Goal: Information Seeking & Learning: Learn about a topic

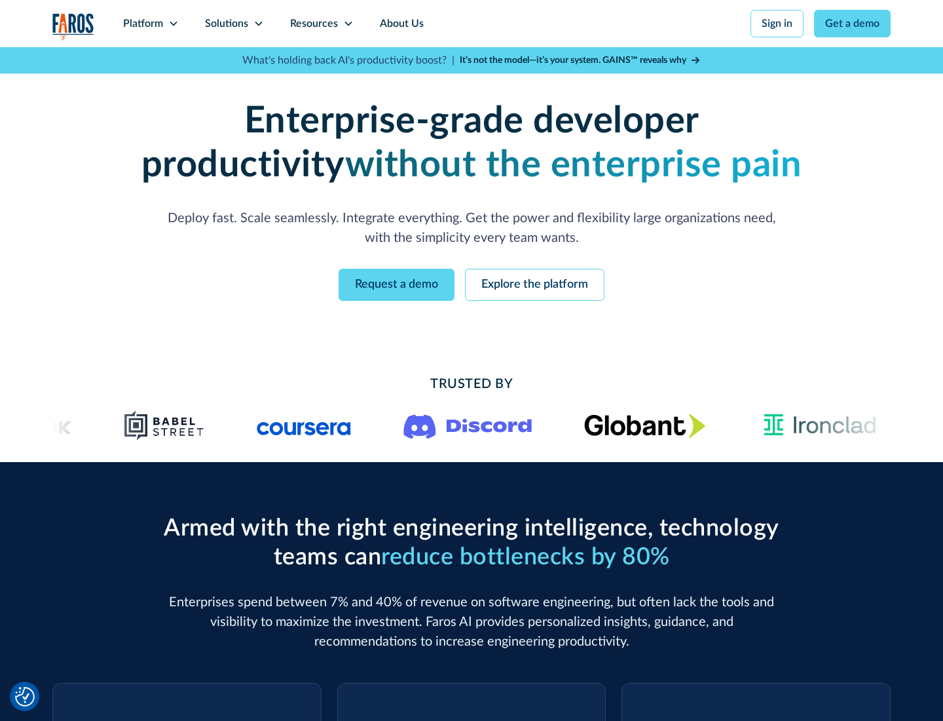
click at [173, 24] on icon at bounding box center [173, 23] width 10 height 10
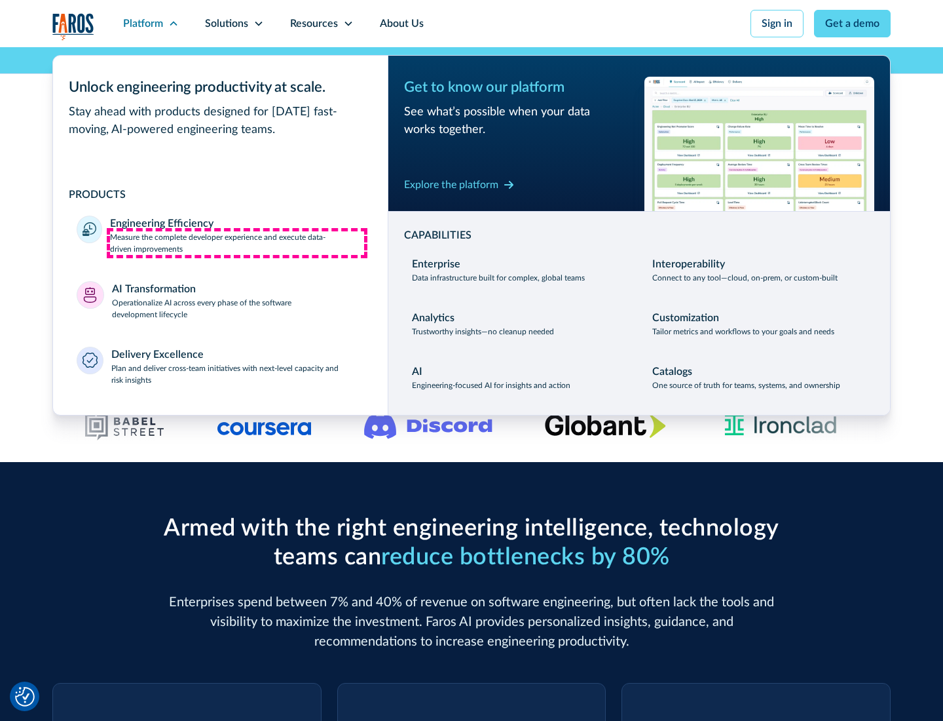
click at [237, 242] on p "Measure the complete developer experience and execute data-driven improvements" at bounding box center [237, 243] width 254 height 24
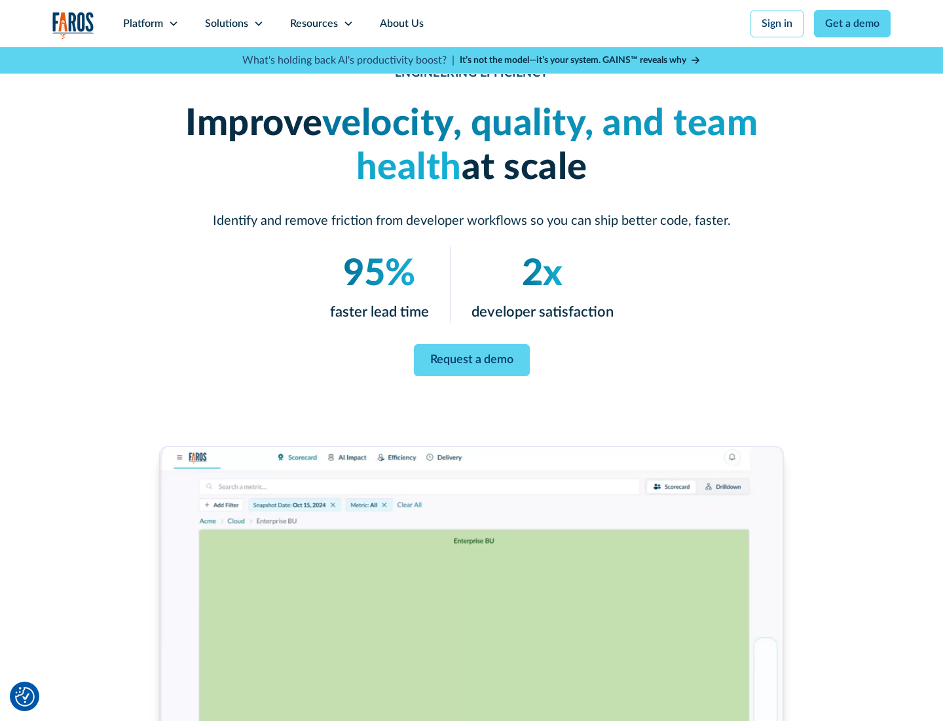
click at [472, 358] on link "Request a demo" at bounding box center [472, 360] width 116 height 32
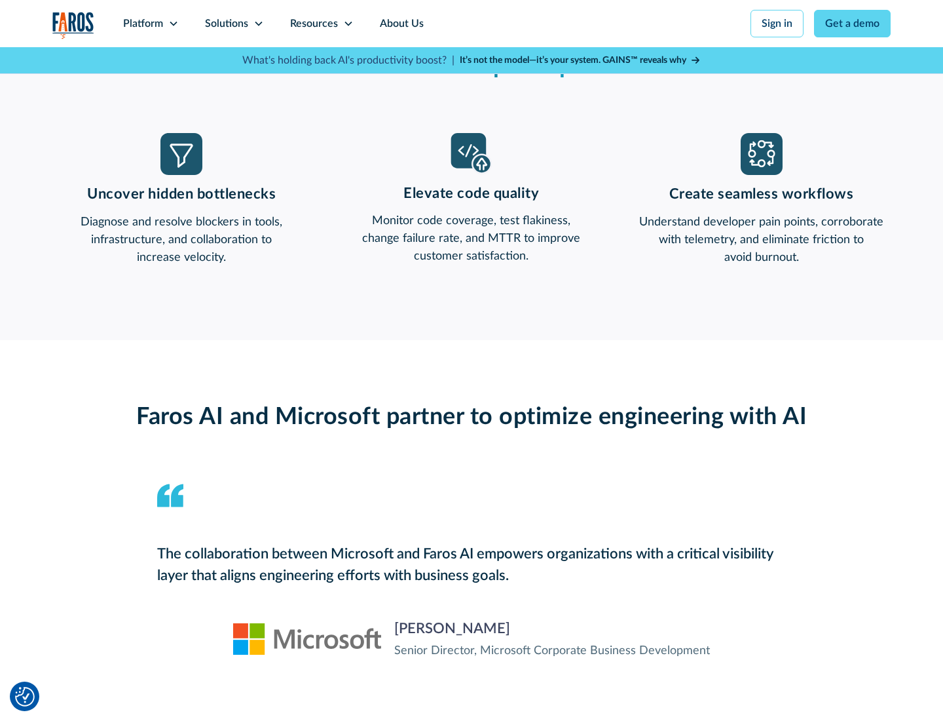
click at [173, 24] on icon at bounding box center [173, 23] width 10 height 10
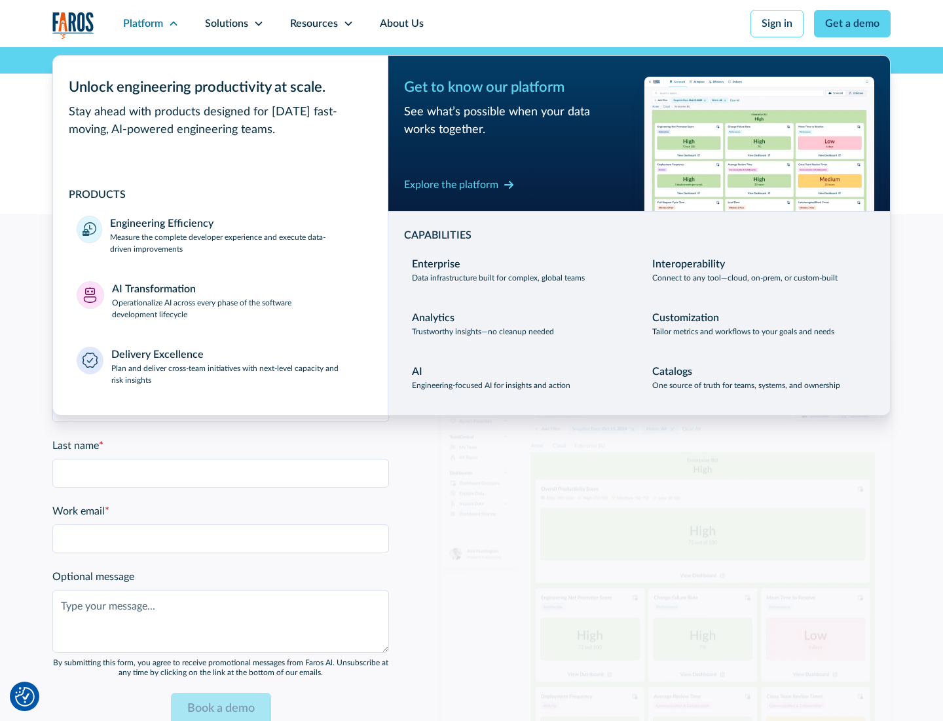
scroll to position [2874, 0]
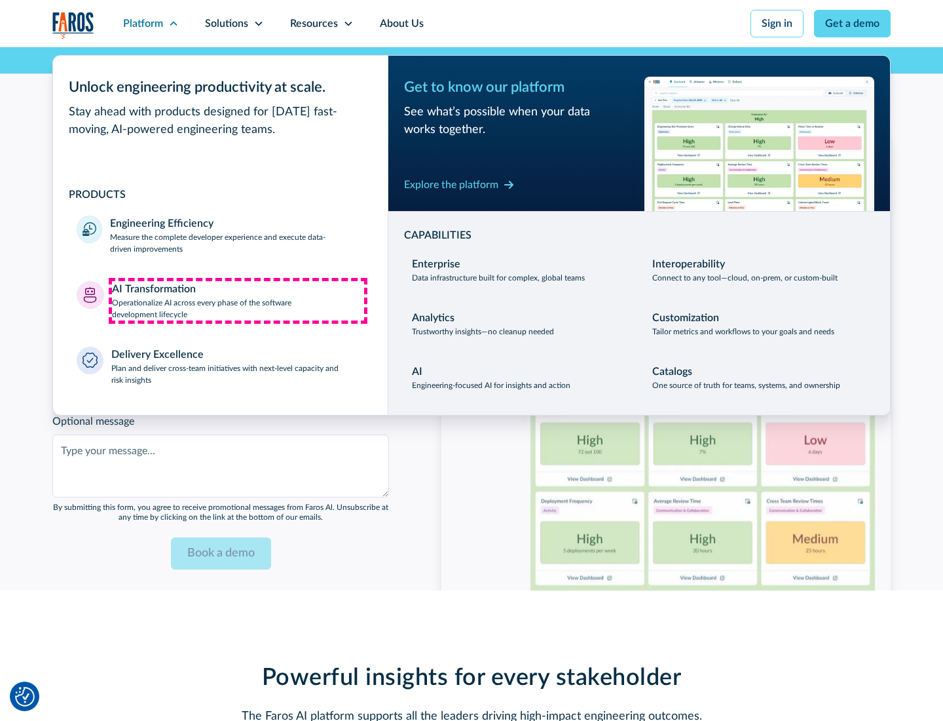
click at [238, 300] on p "Operationalize AI across every phase of the software development lifecycle" at bounding box center [238, 309] width 253 height 24
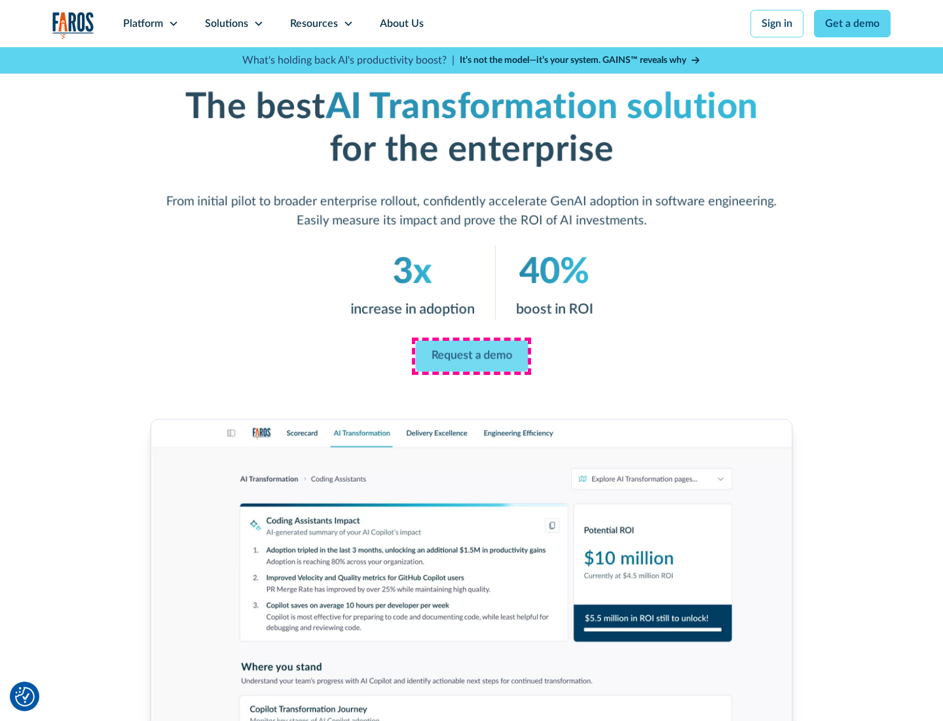
click at [472, 356] on link "Request a demo" at bounding box center [471, 356] width 113 height 31
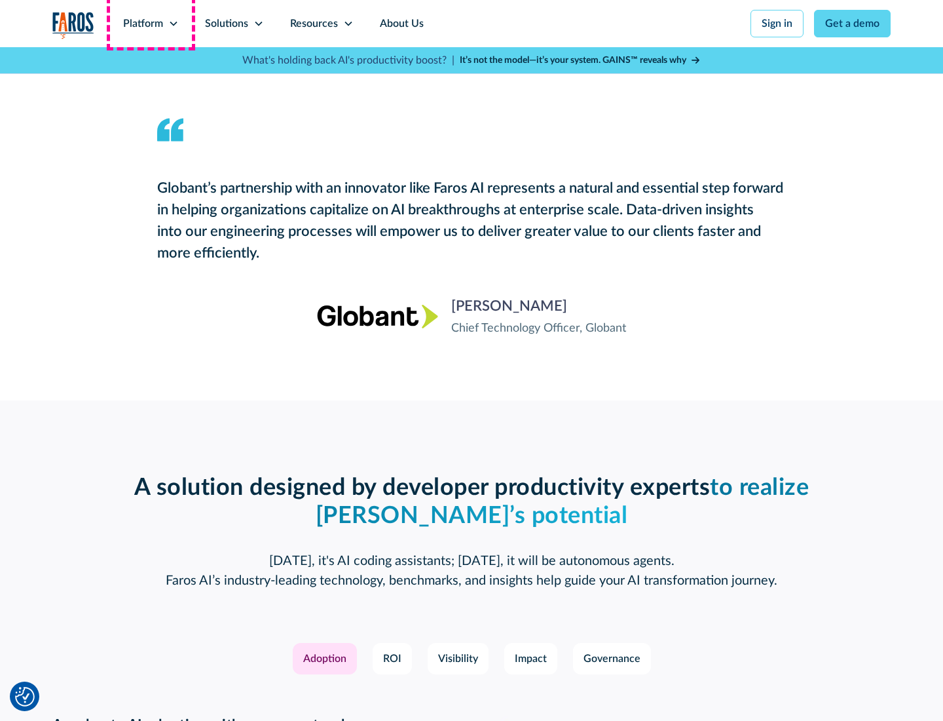
click at [151, 24] on div "Platform" at bounding box center [143, 24] width 40 height 16
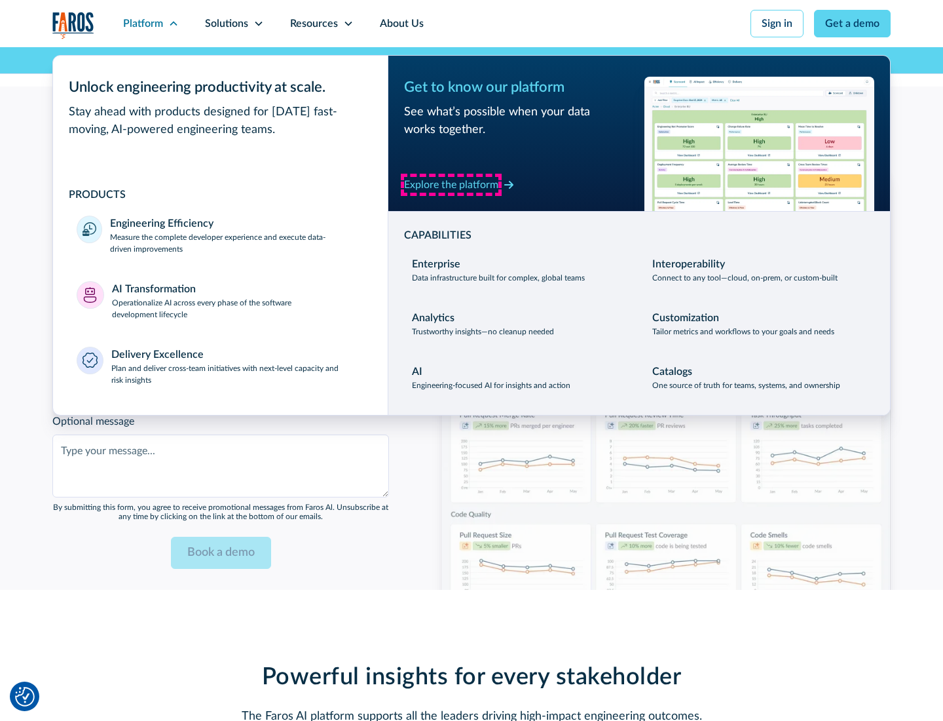
scroll to position [3189, 0]
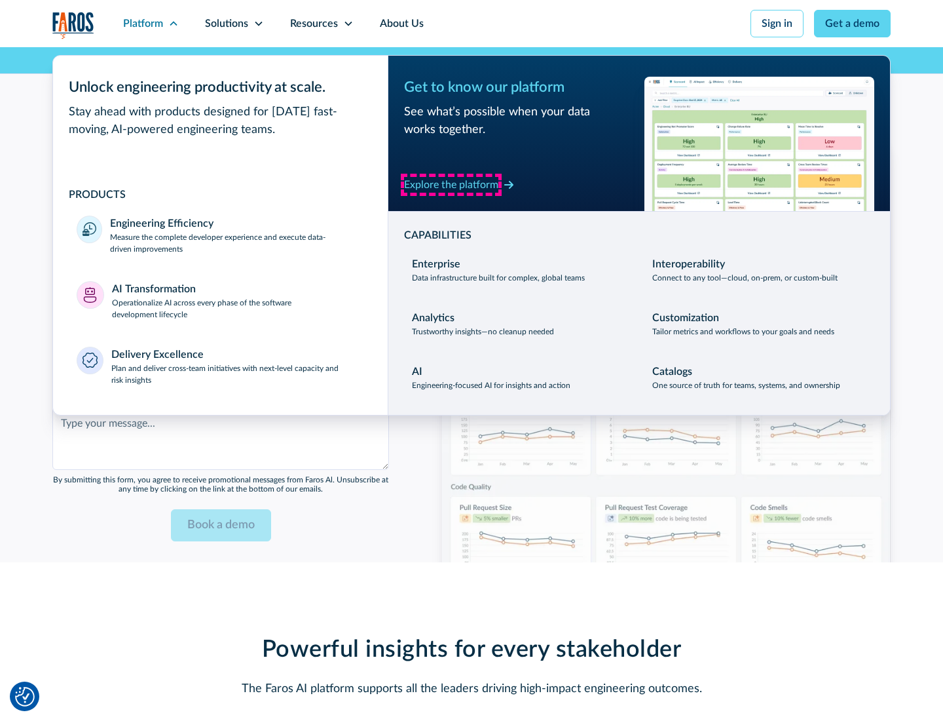
click at [451, 184] on div "Explore the platform" at bounding box center [451, 185] width 94 height 16
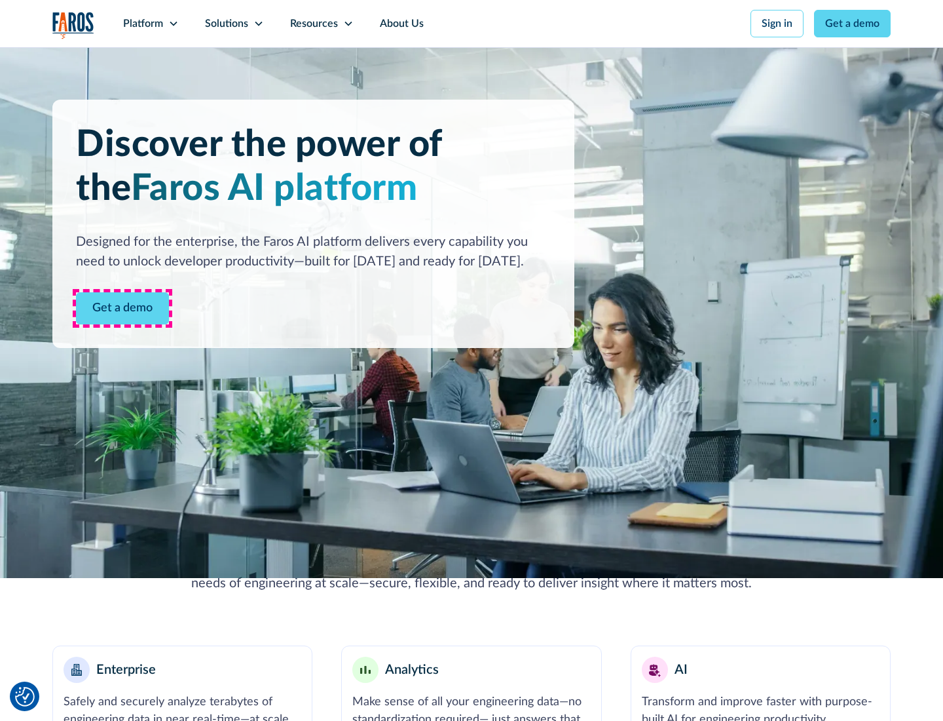
click at [123, 308] on link "Get a demo" at bounding box center [122, 308] width 93 height 32
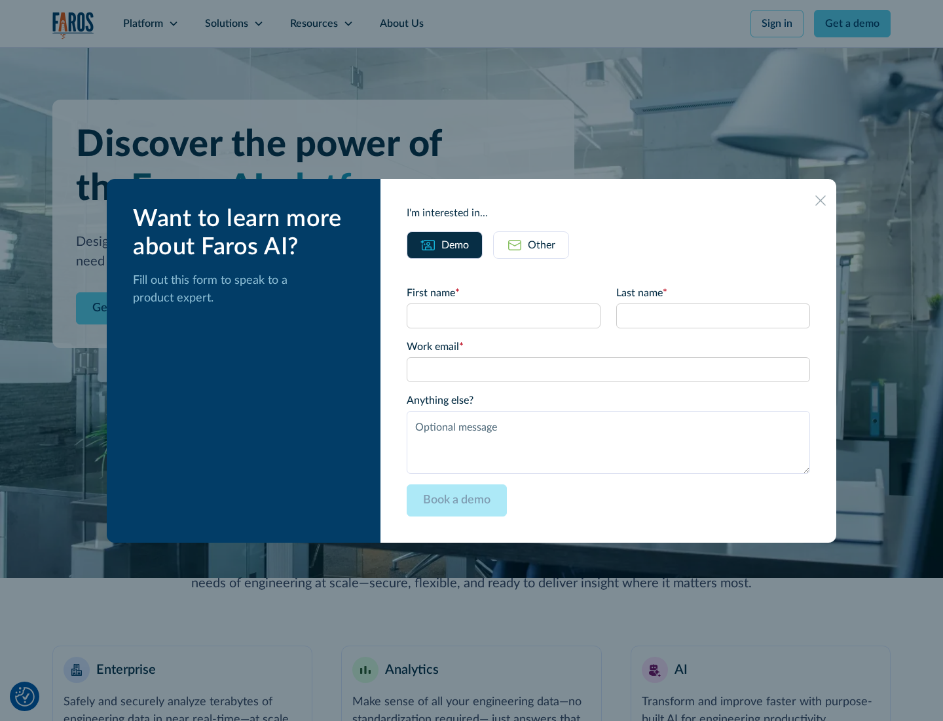
click at [542, 244] on div "Other" at bounding box center [542, 245] width 28 height 16
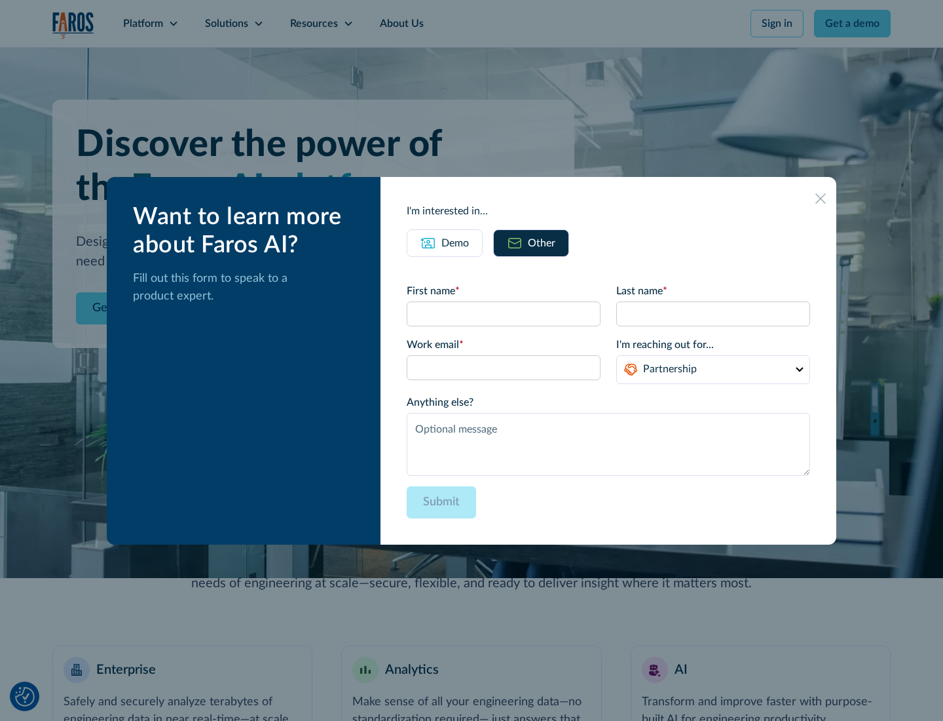
click at [455, 242] on div "Demo" at bounding box center [456, 243] width 28 height 16
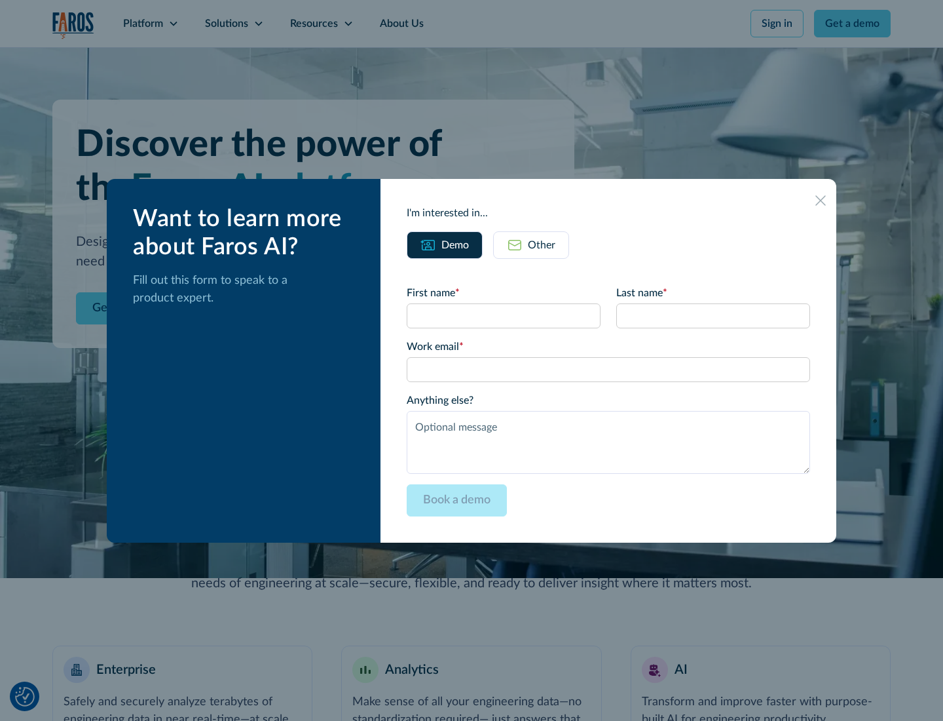
click at [821, 200] on icon at bounding box center [821, 200] width 10 height 10
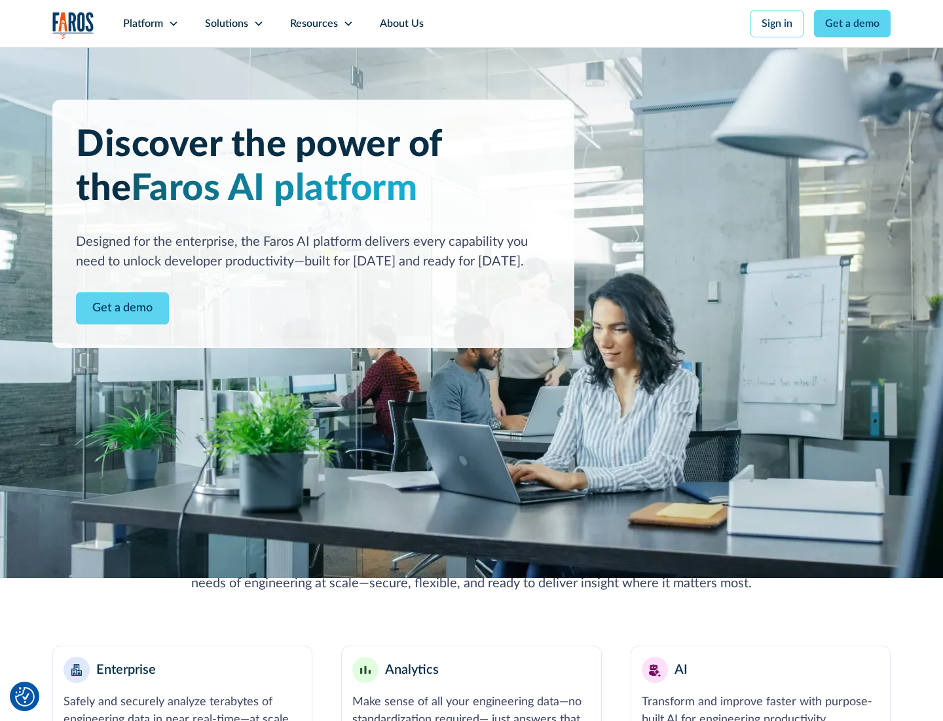
click at [173, 24] on icon at bounding box center [173, 23] width 10 height 10
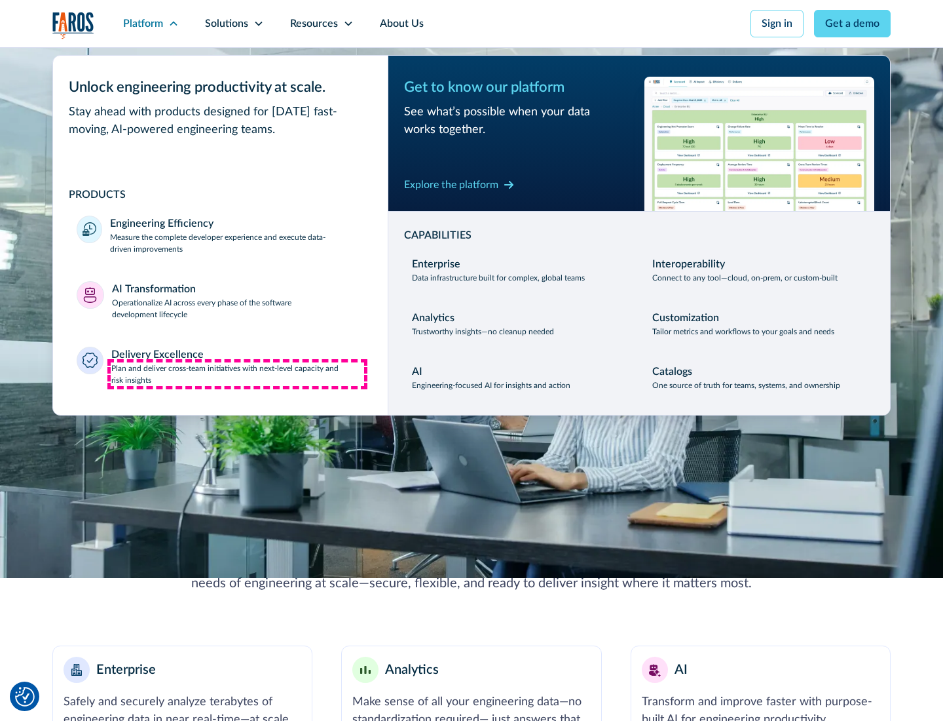
click at [237, 373] on p "Plan and deliver cross-team initiatives with next-level capacity and risk insig…" at bounding box center [238, 374] width 254 height 24
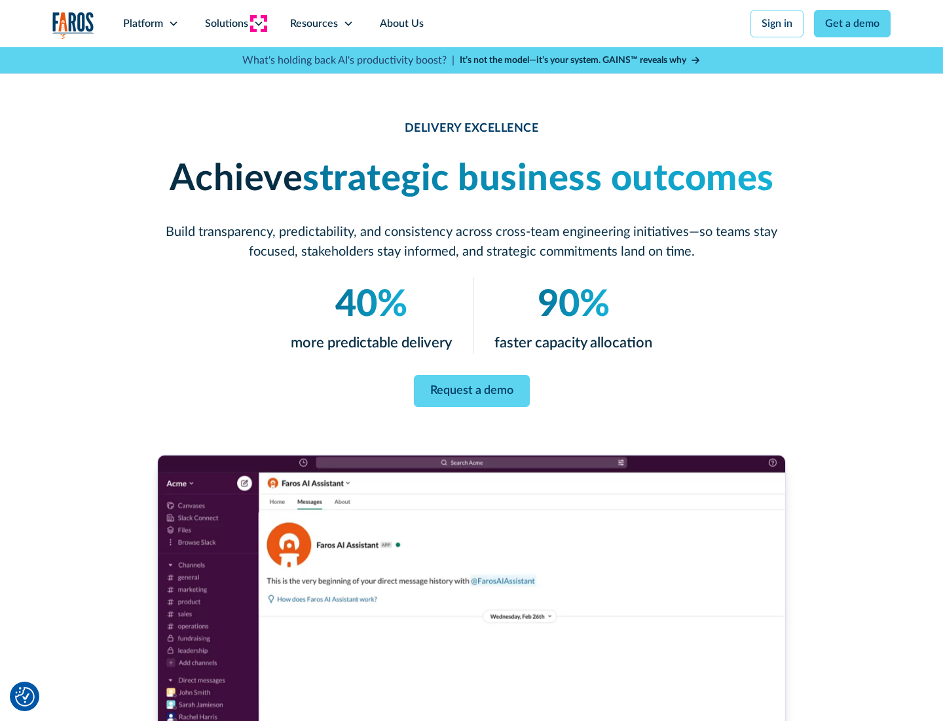
click at [258, 24] on icon at bounding box center [259, 23] width 10 height 10
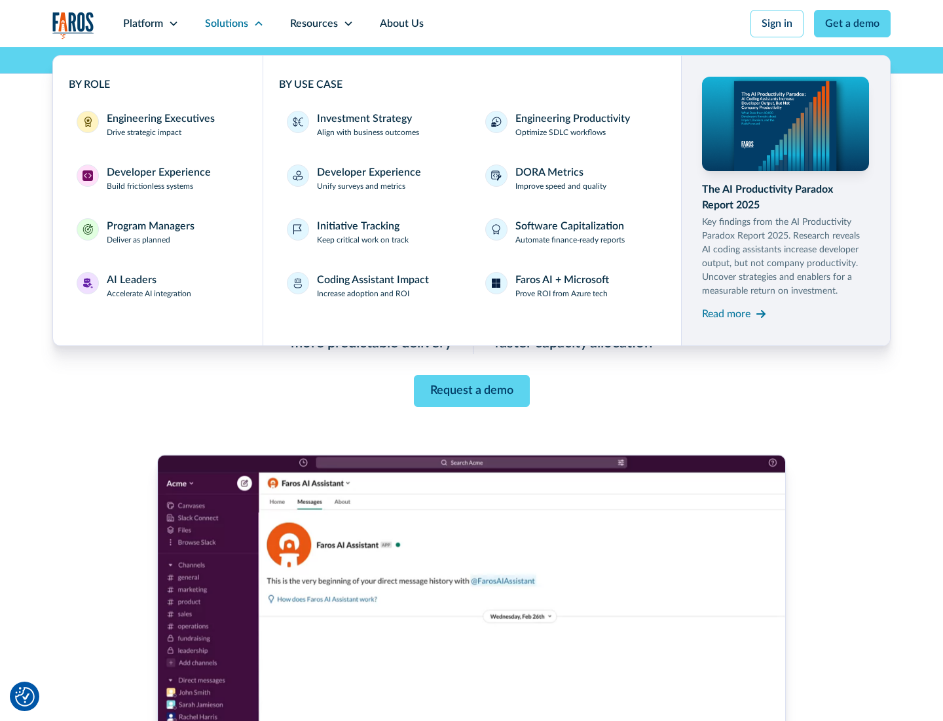
click at [157, 124] on div "Engineering Executives" at bounding box center [161, 119] width 108 height 16
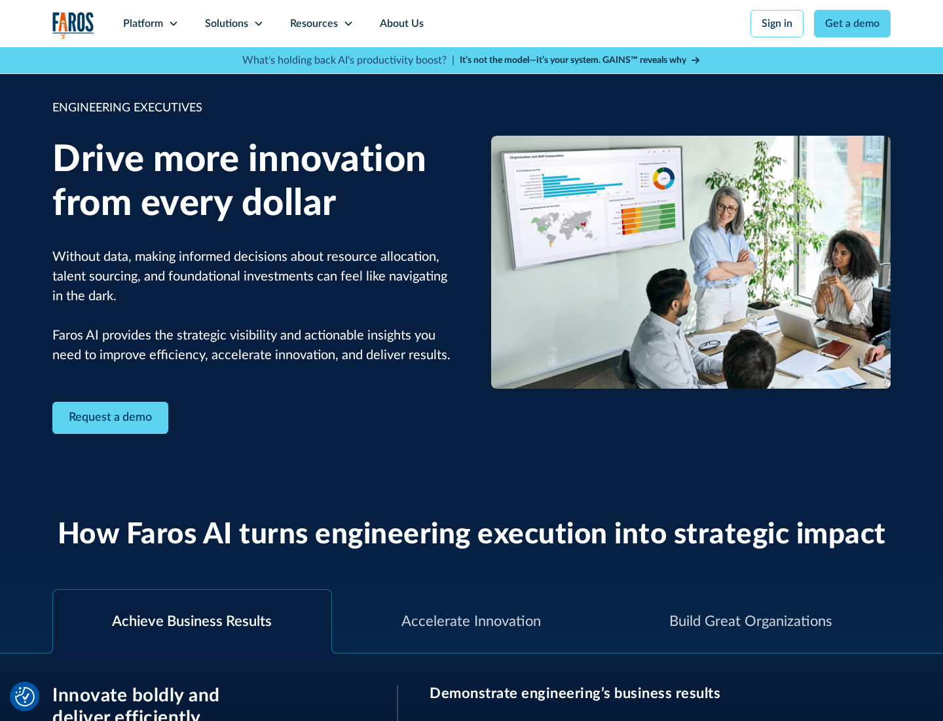
click at [258, 24] on icon at bounding box center [259, 23] width 10 height 10
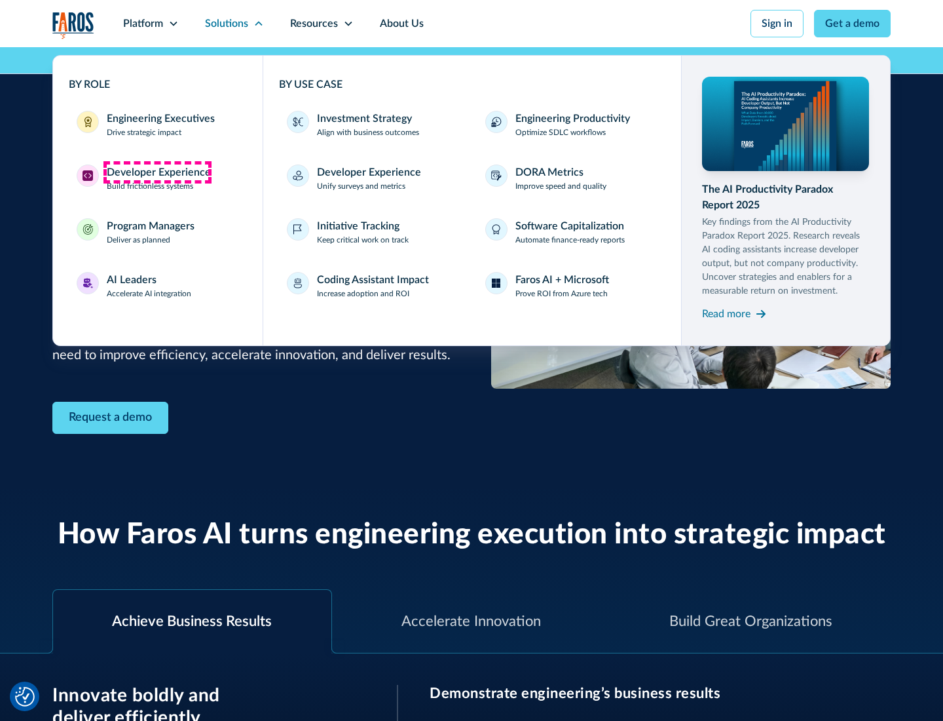
click at [157, 172] on div "Developer Experience" at bounding box center [159, 172] width 104 height 16
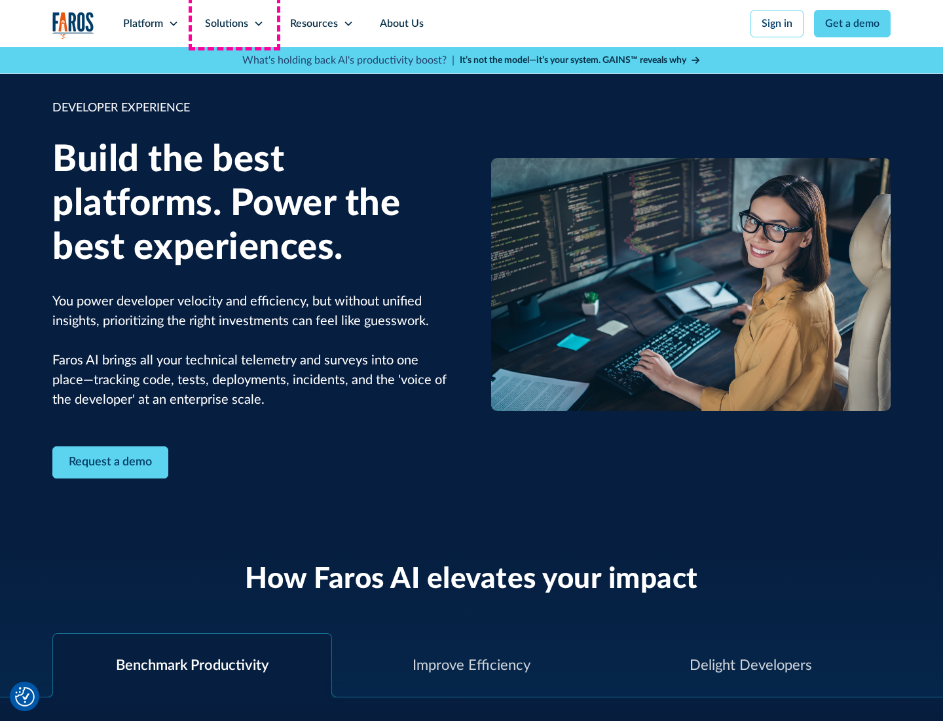
click at [234, 24] on div "Solutions" at bounding box center [226, 24] width 43 height 16
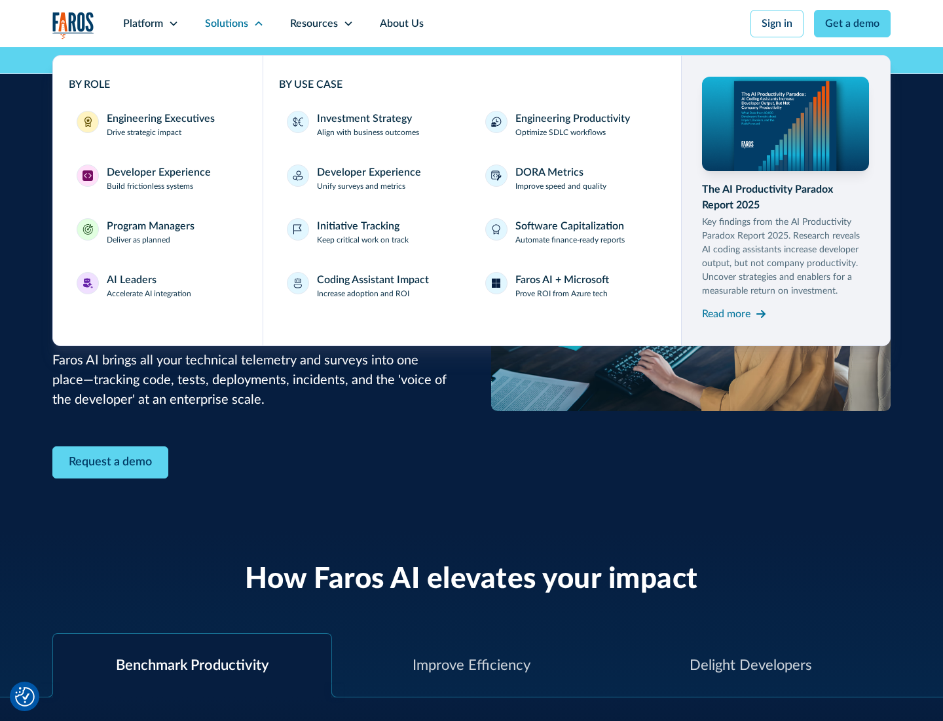
click at [150, 232] on div "Program Managers" at bounding box center [151, 226] width 88 height 16
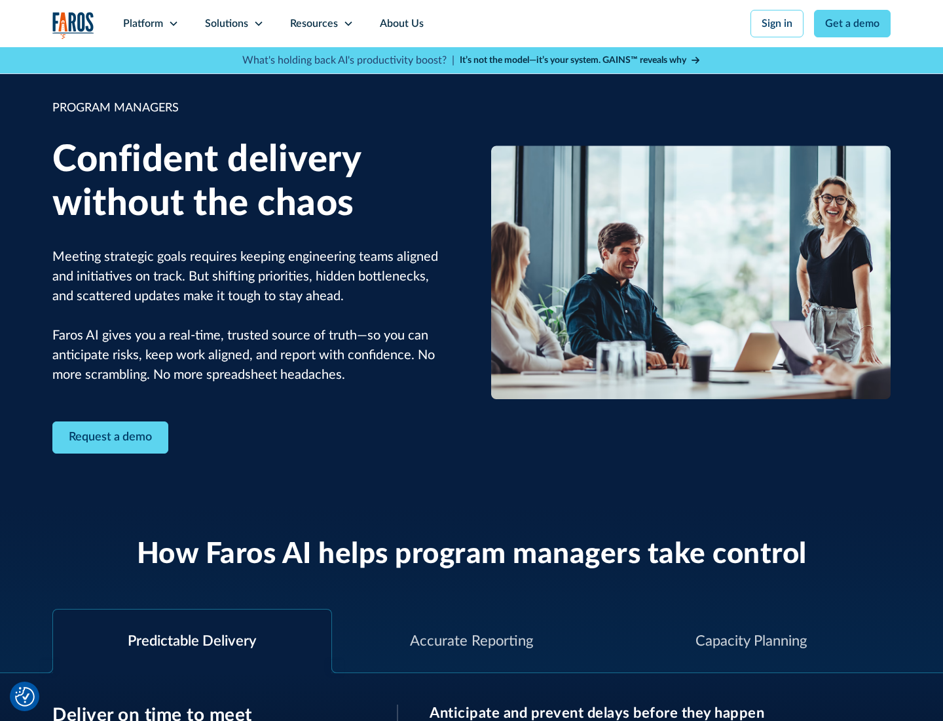
click at [258, 24] on icon at bounding box center [259, 23] width 10 height 10
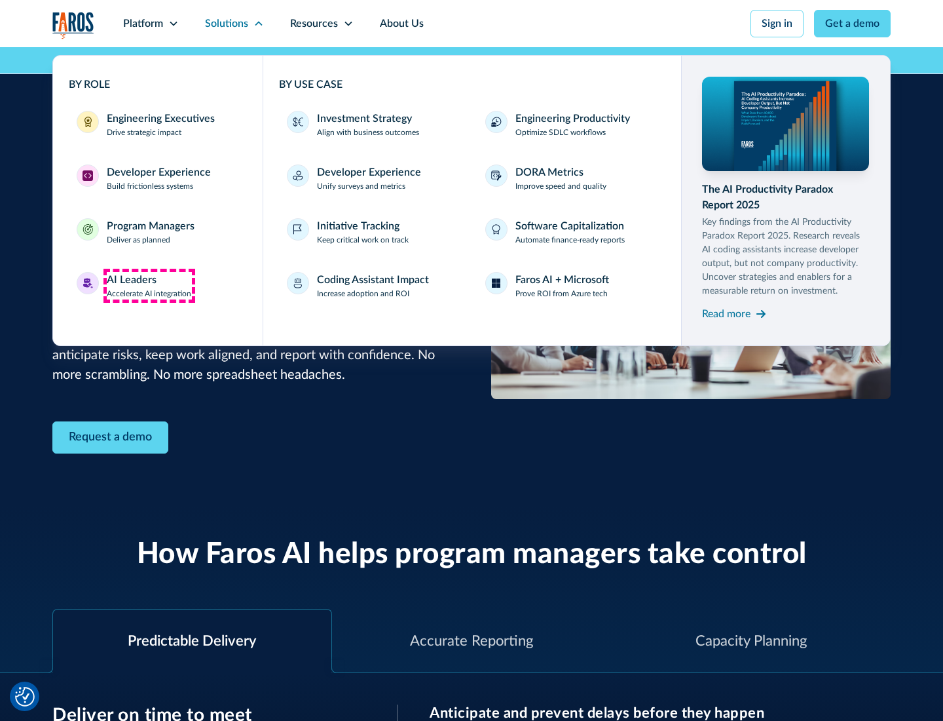
click at [149, 286] on div "AI Leaders" at bounding box center [132, 280] width 50 height 16
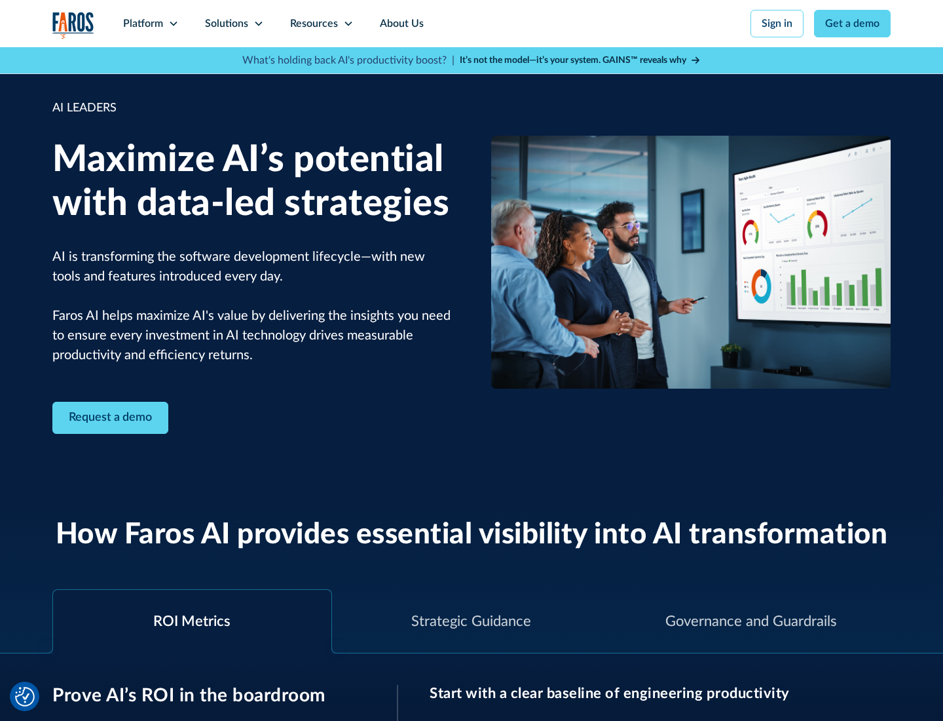
click at [258, 24] on icon at bounding box center [259, 23] width 10 height 10
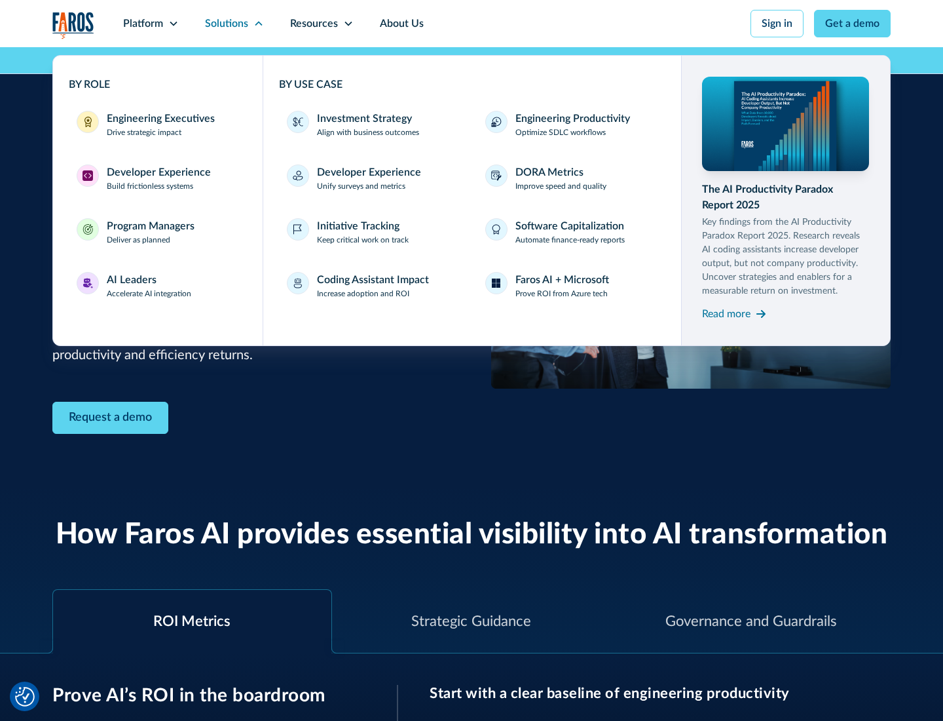
click at [363, 119] on div "Investment Strategy" at bounding box center [364, 119] width 95 height 16
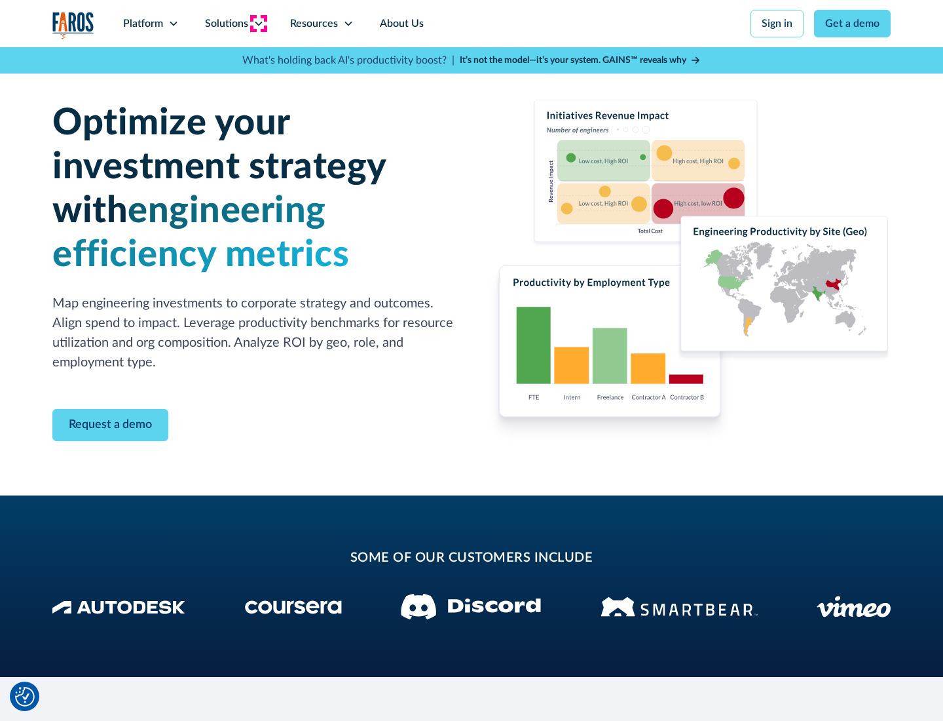
click at [258, 24] on icon at bounding box center [259, 23] width 10 height 10
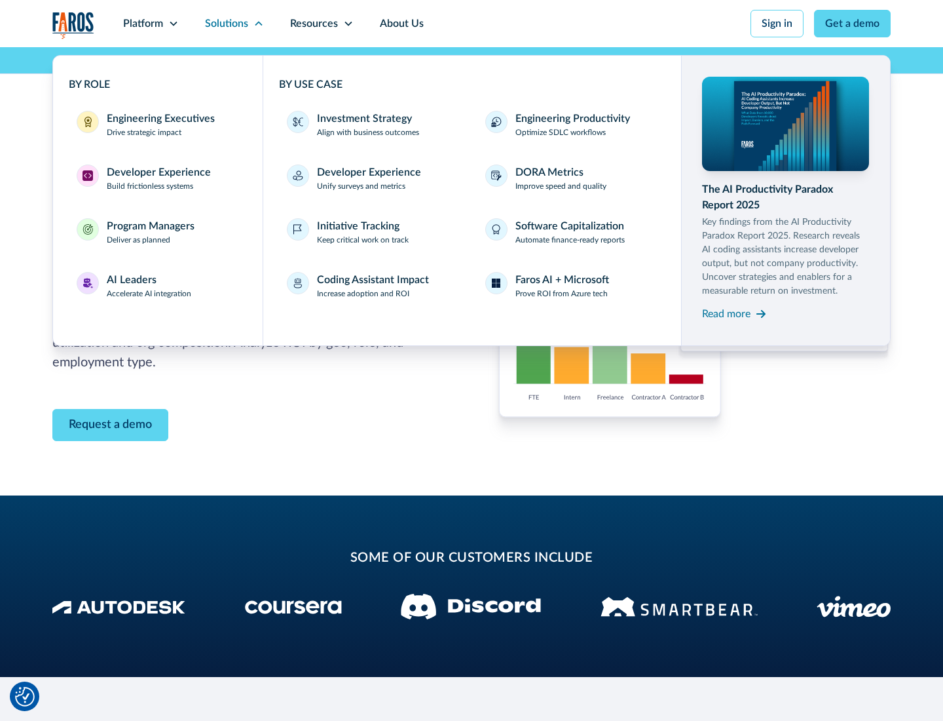
click at [561, 294] on p "Prove ROI from Azure tech" at bounding box center [562, 294] width 92 height 12
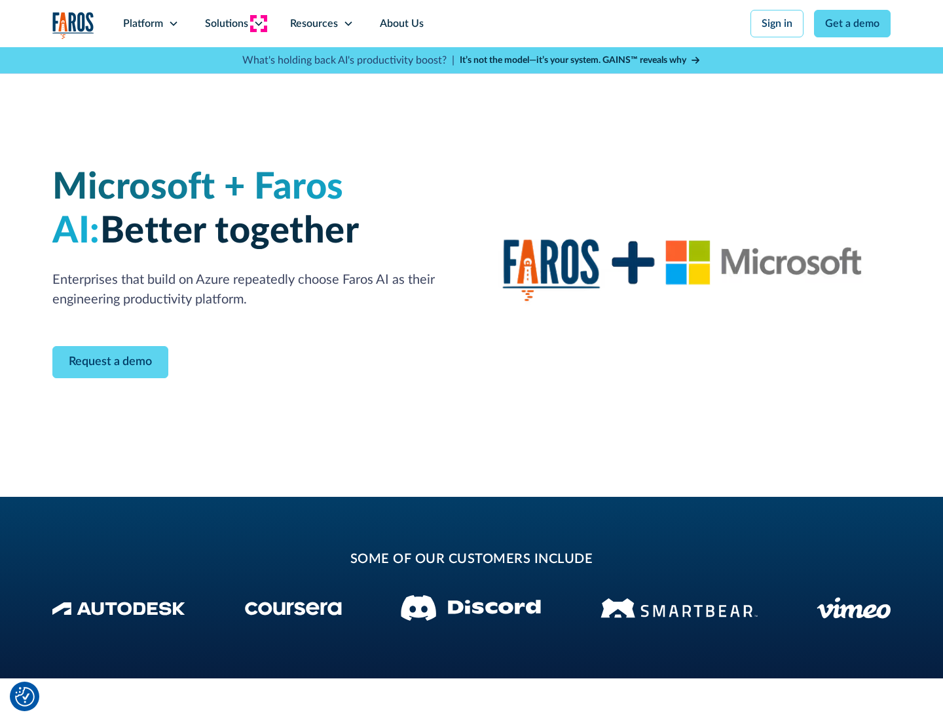
click at [258, 24] on icon at bounding box center [259, 23] width 10 height 10
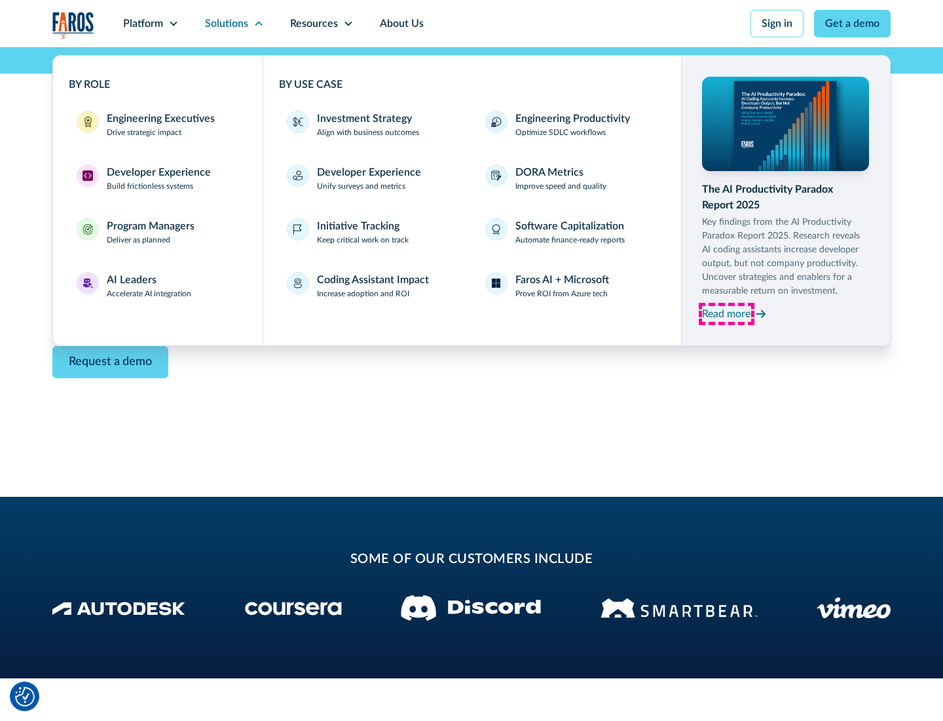
click at [727, 313] on div "Read more" at bounding box center [726, 314] width 48 height 16
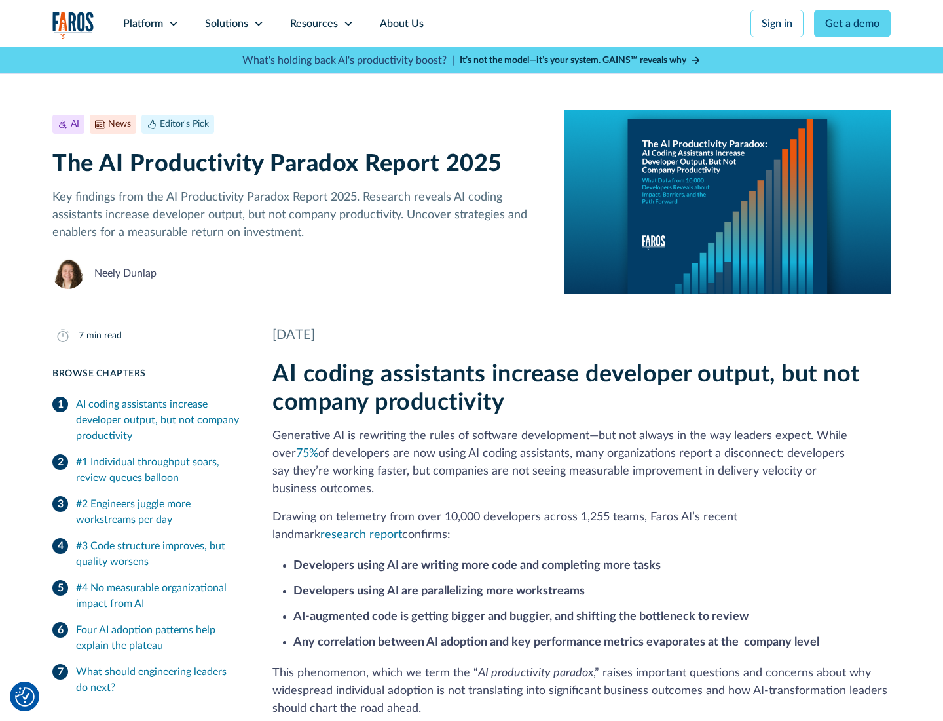
click at [347, 24] on icon at bounding box center [348, 23] width 10 height 10
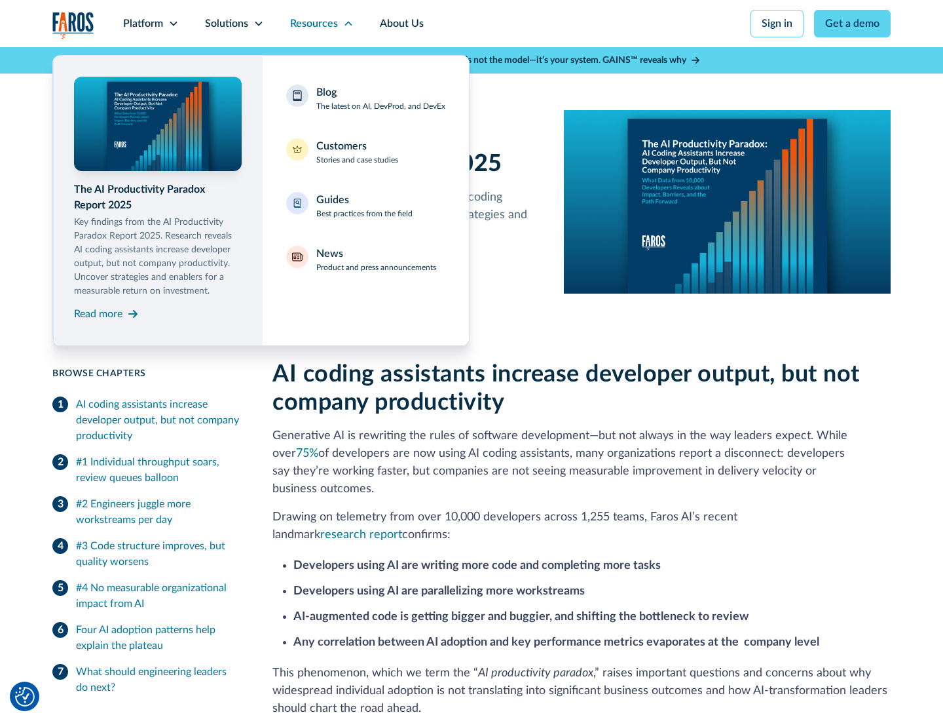
click at [381, 98] on div "Blog The latest on AI, DevProd, and DevEx" at bounding box center [380, 99] width 129 height 28
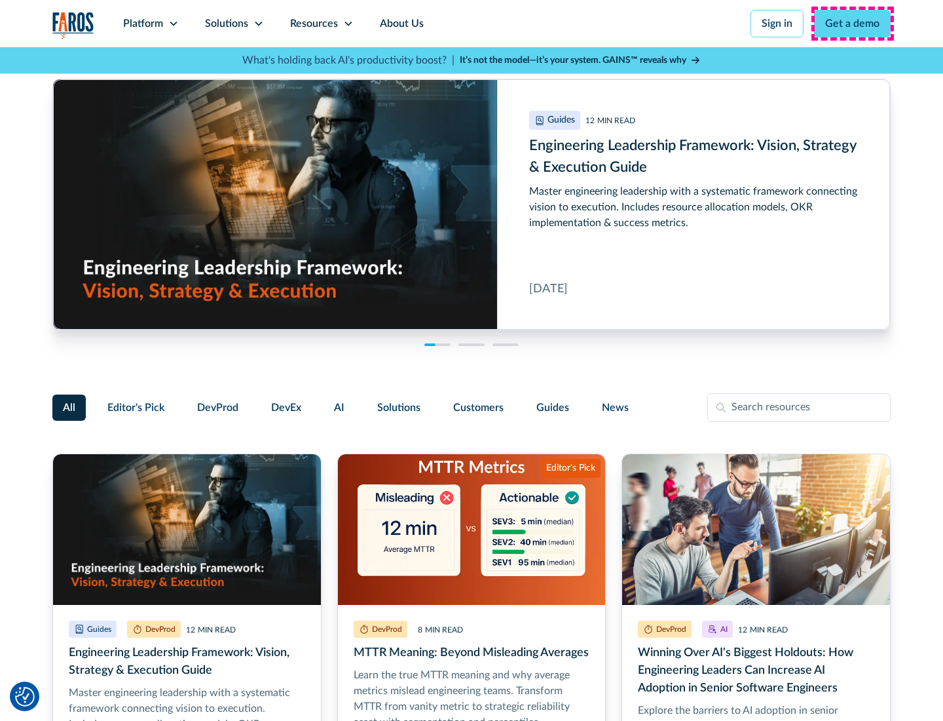
click at [853, 24] on link "Get a demo" at bounding box center [852, 24] width 77 height 28
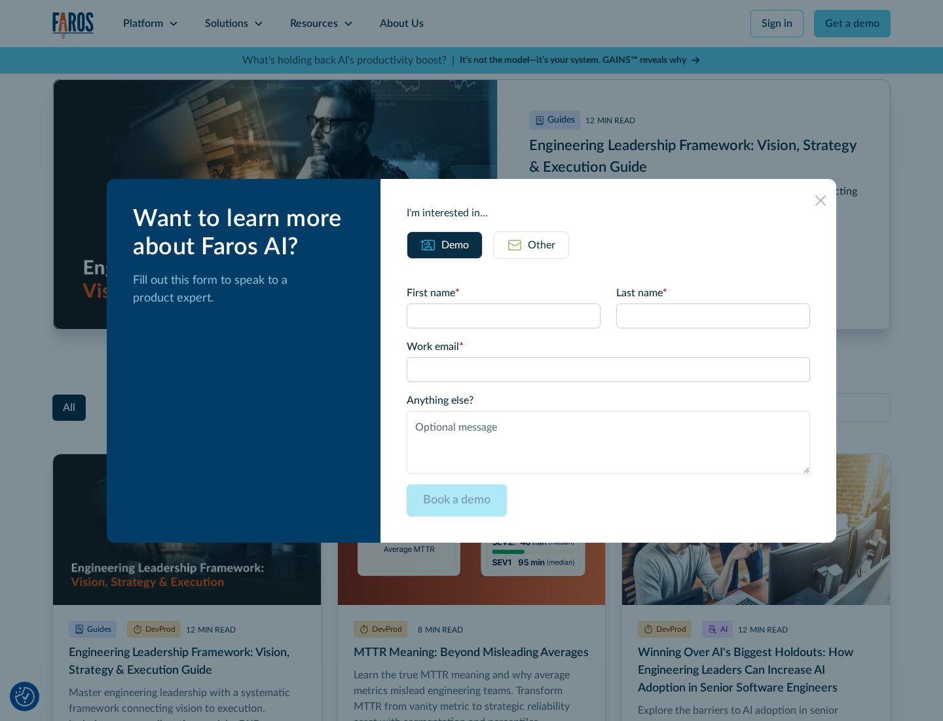
click at [531, 244] on div "Other" at bounding box center [542, 245] width 28 height 16
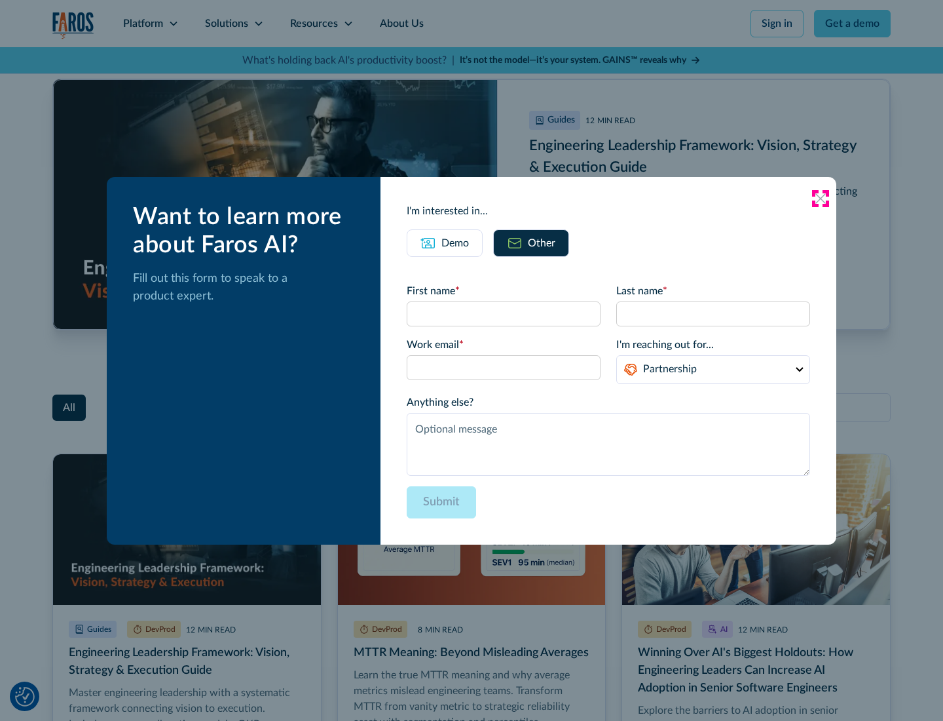
click at [821, 198] on icon at bounding box center [821, 198] width 10 height 10
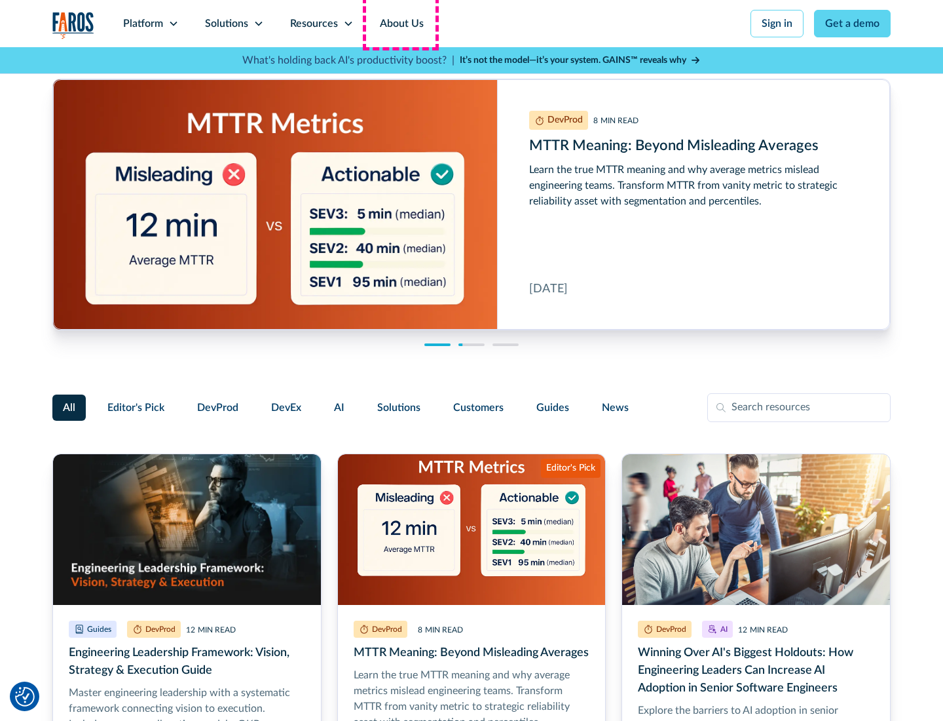
click at [400, 24] on link "About Us" at bounding box center [402, 23] width 70 height 47
